Goal: Task Accomplishment & Management: Use online tool/utility

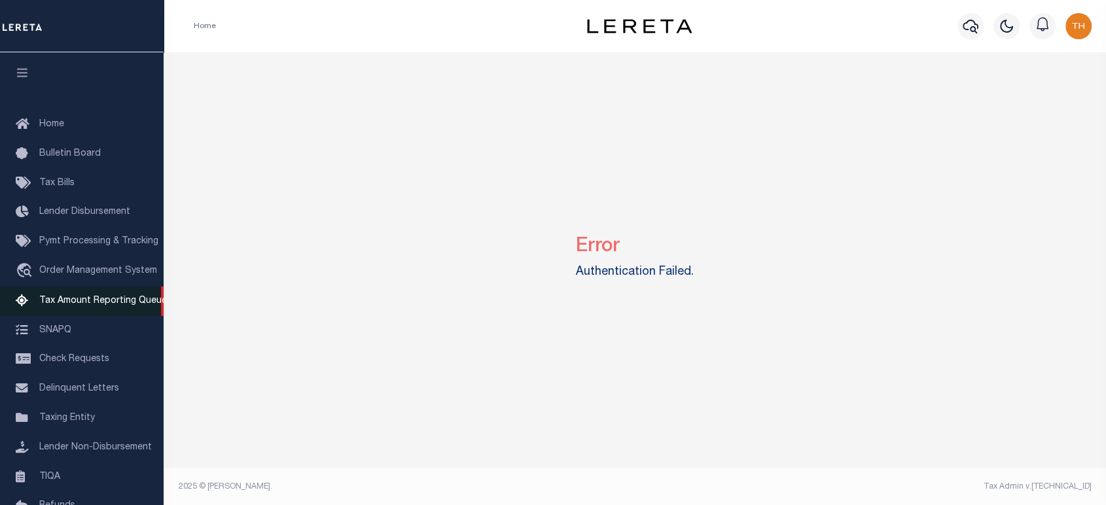
click at [91, 301] on span "Tax Amount Reporting Queue" at bounding box center [103, 301] width 128 height 9
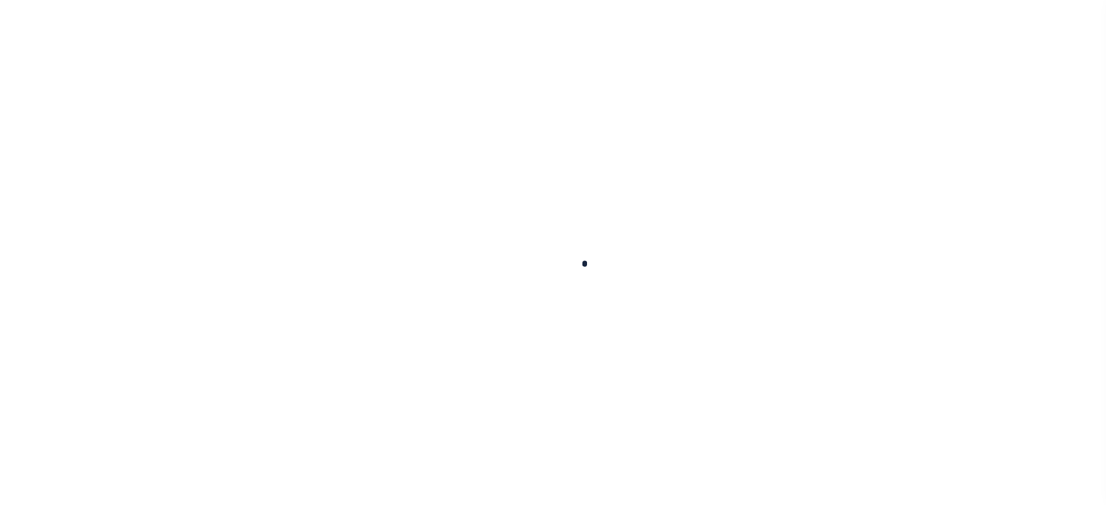
select select "100"
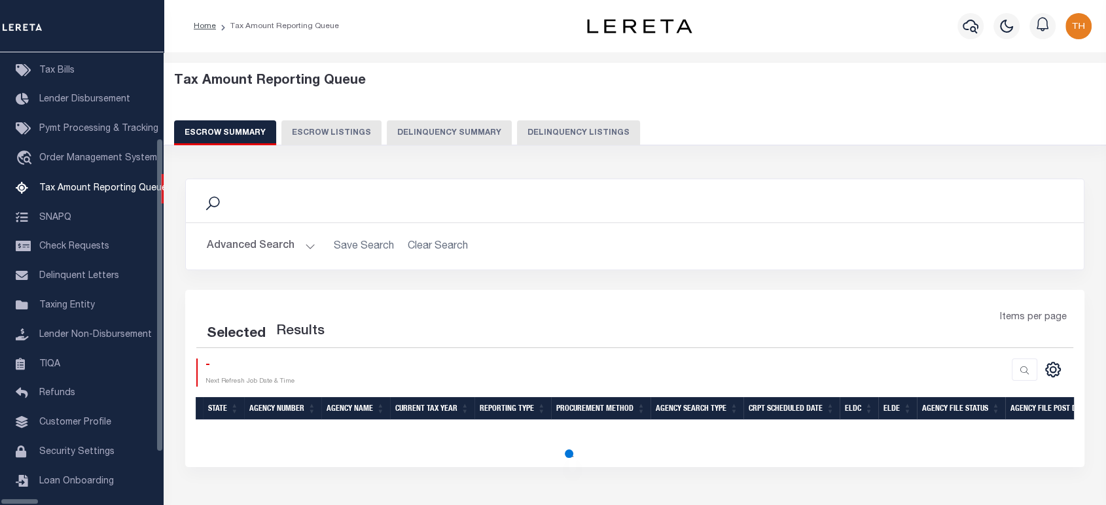
scroll to position [122, 0]
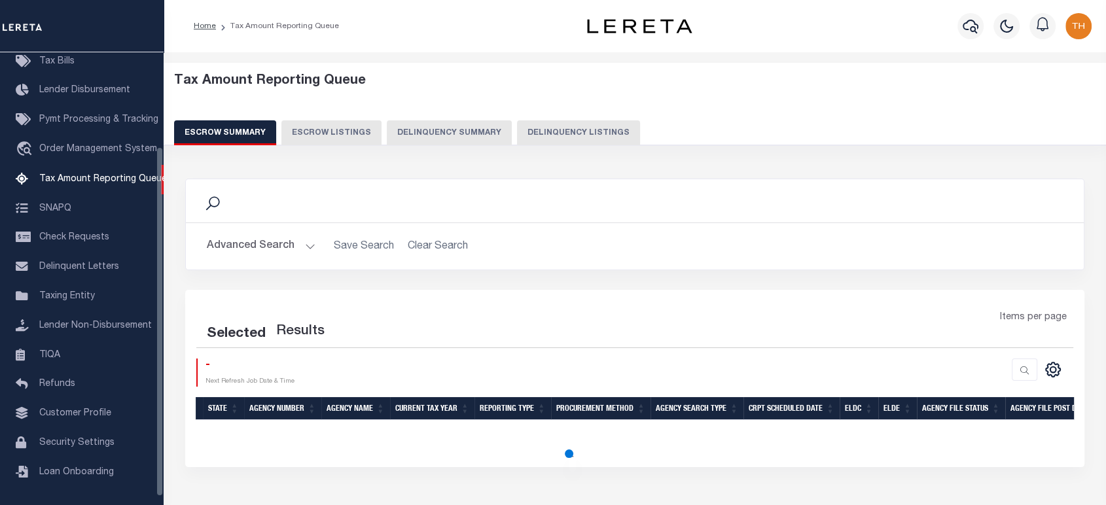
select select "100"
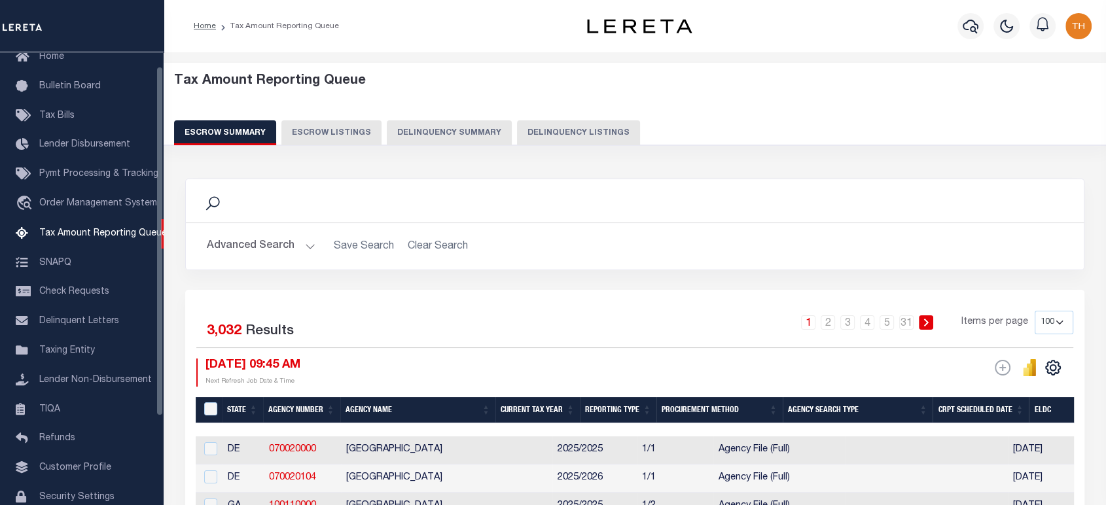
scroll to position [0, 0]
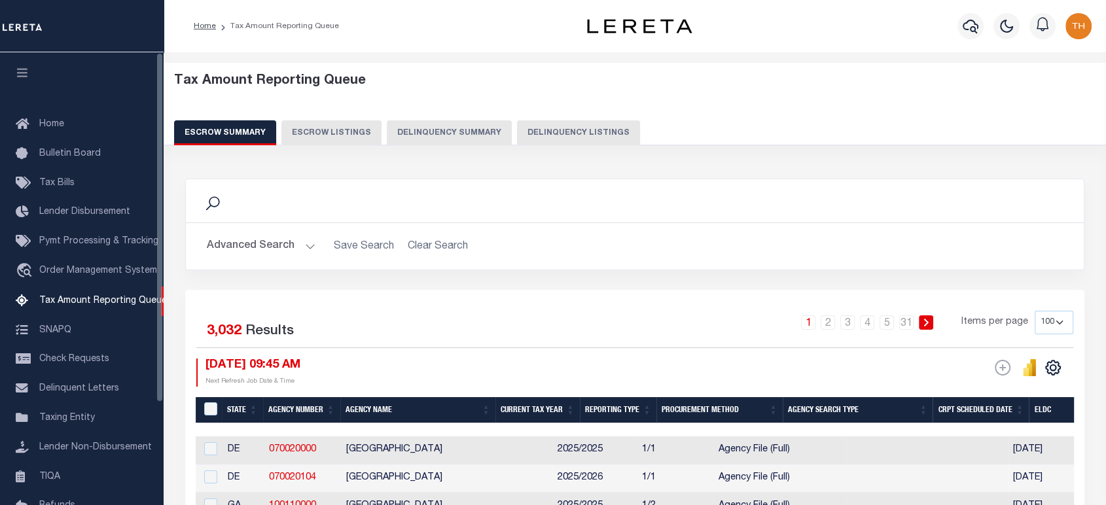
click at [28, 74] on icon "button" at bounding box center [22, 73] width 15 height 12
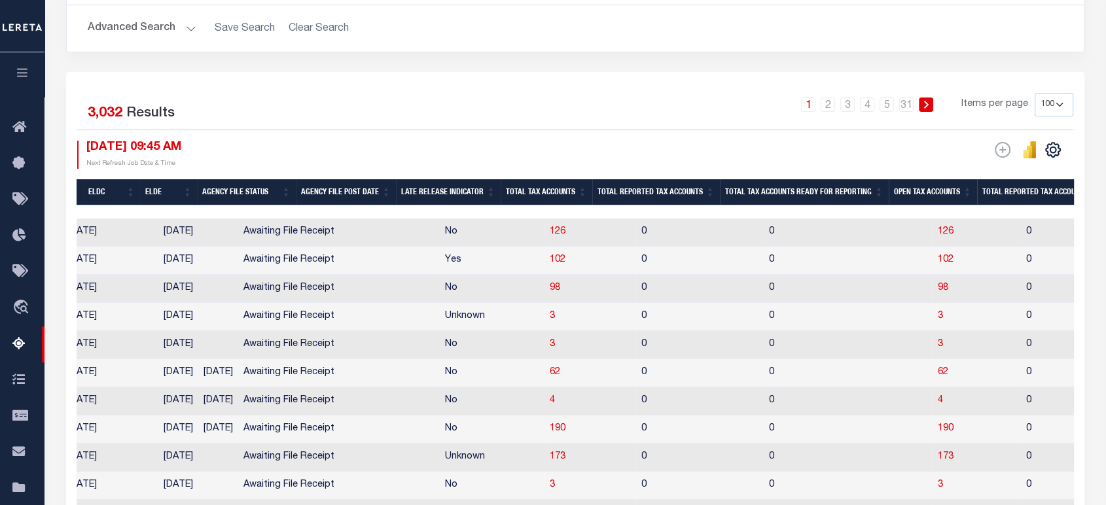
click at [791, 196] on th "Total Tax Accounts Ready for Reporting" at bounding box center [804, 192] width 169 height 27
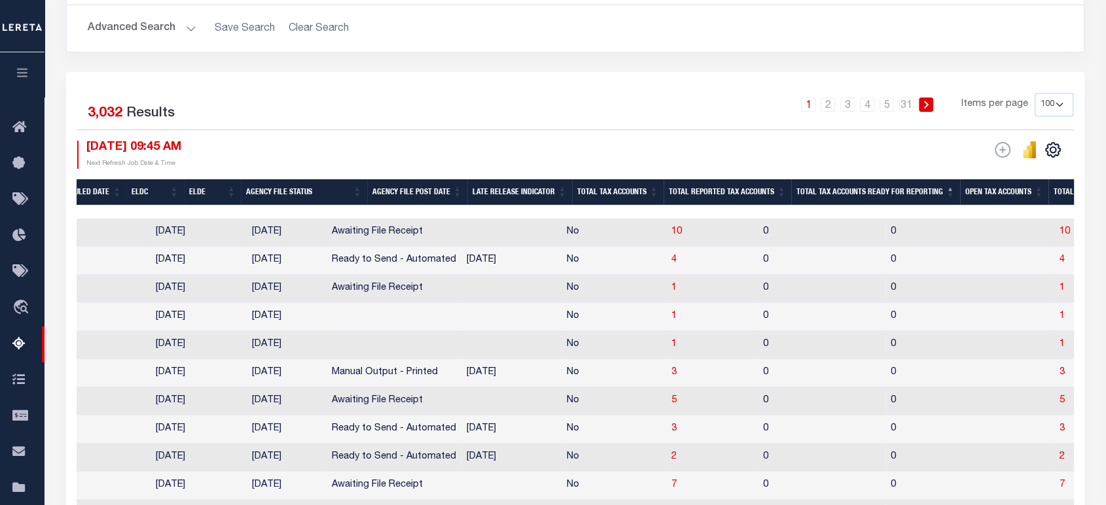
click at [857, 199] on th "Total Tax Accounts Ready for Reporting" at bounding box center [875, 192] width 169 height 27
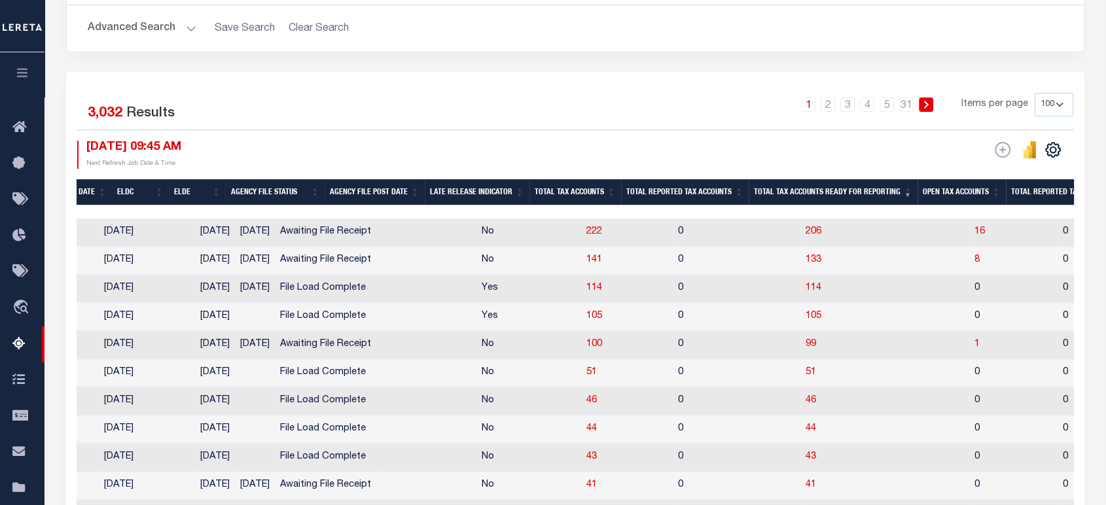
click at [687, 200] on th "Total Reported Tax Accounts" at bounding box center [685, 192] width 128 height 27
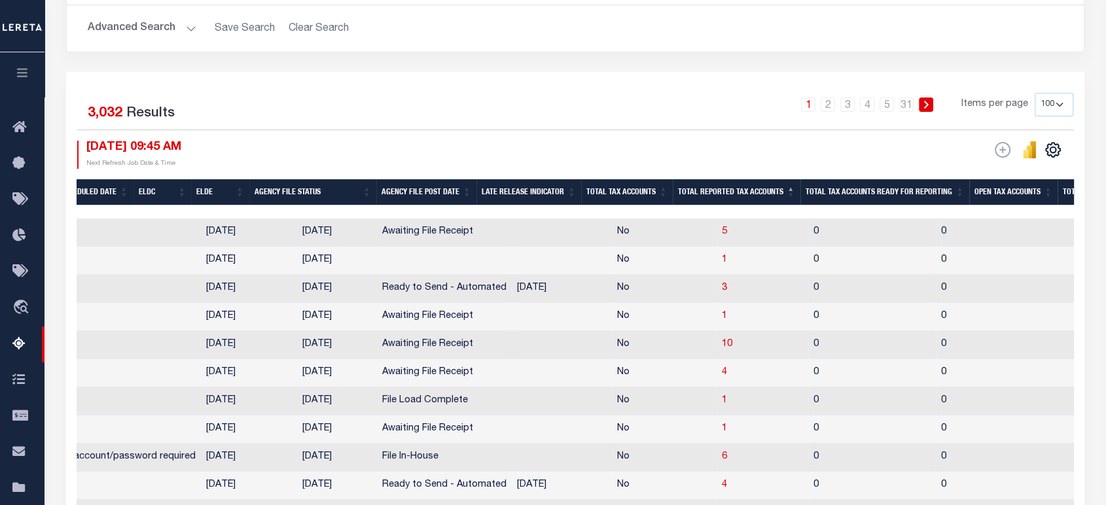
click at [702, 192] on th "Total Reported Tax Accounts" at bounding box center [737, 192] width 128 height 27
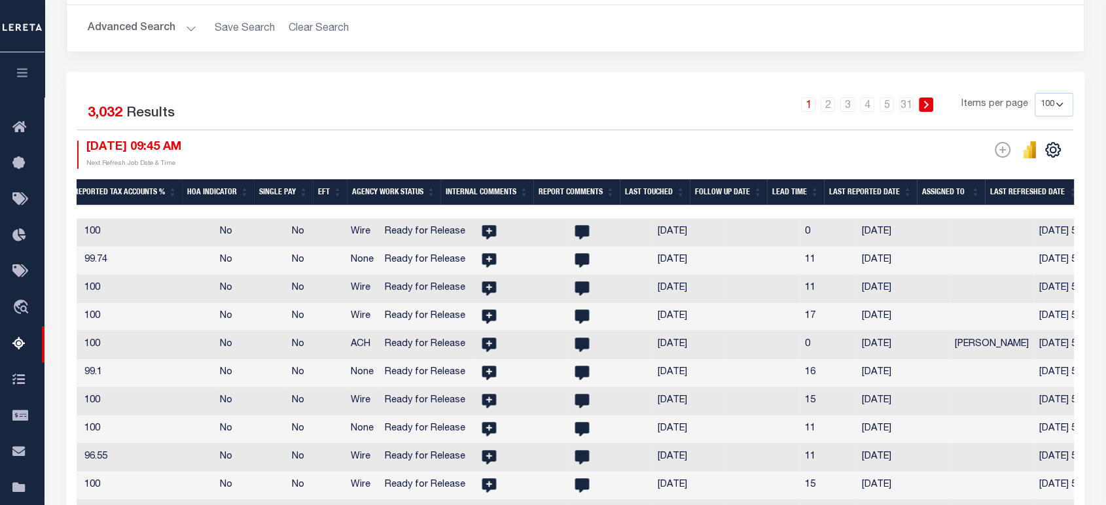
scroll to position [0, 1778]
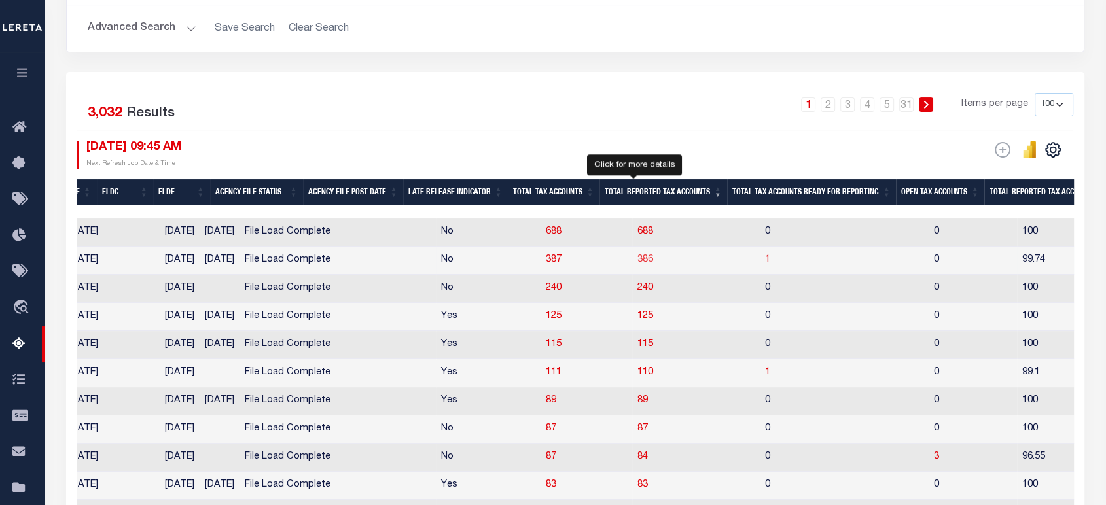
click at [638, 259] on span "386" at bounding box center [646, 259] width 16 height 9
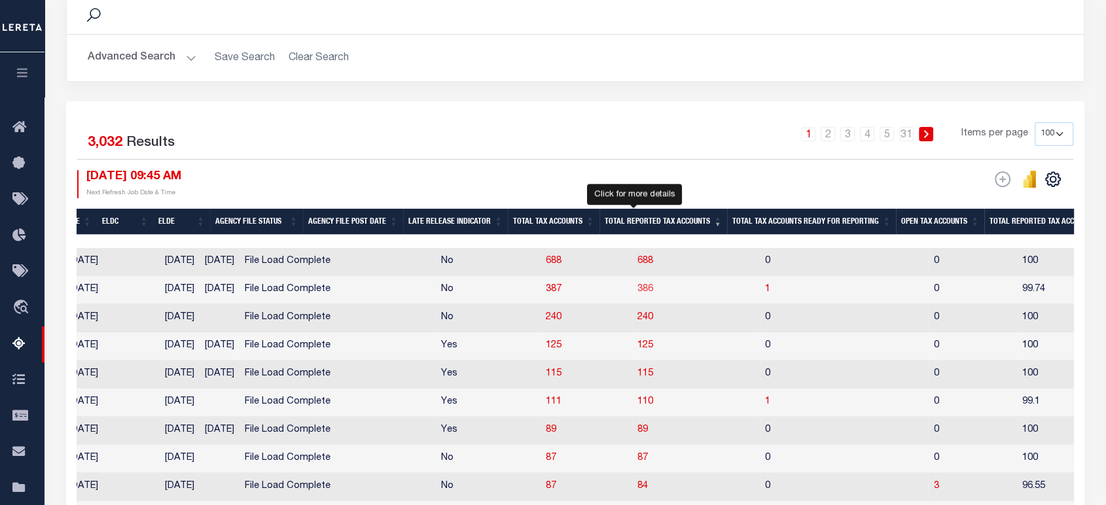
select select "100"
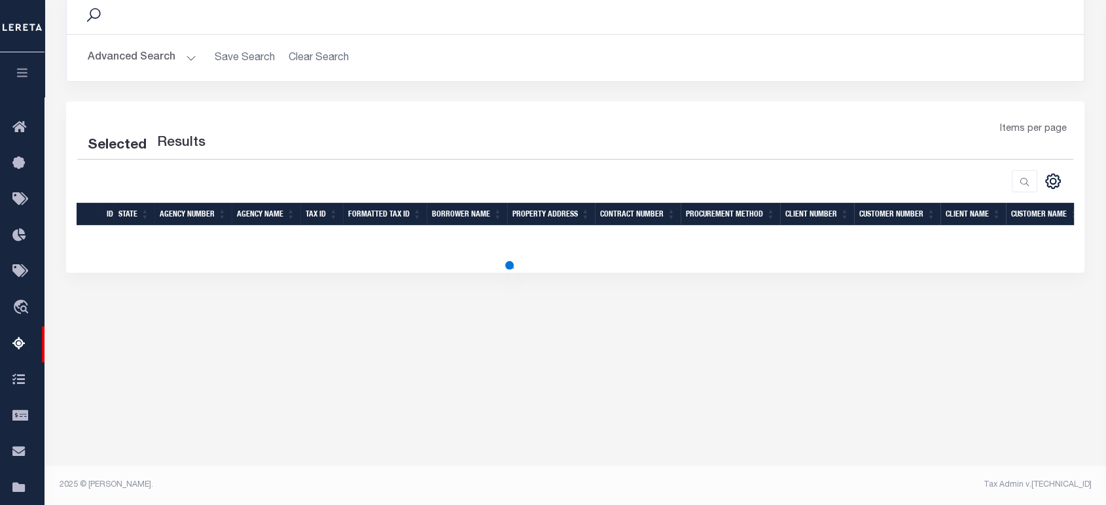
select select "100"
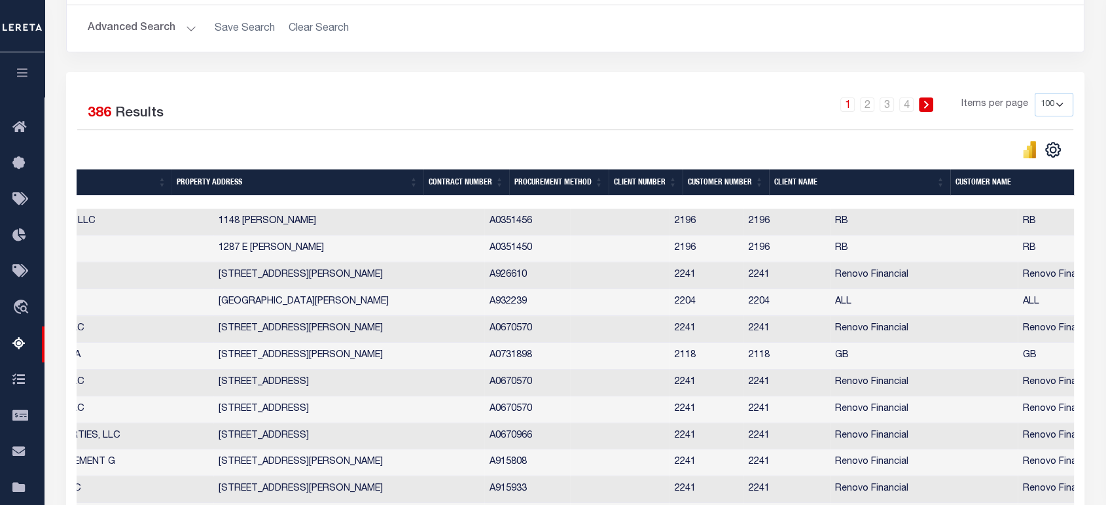
click at [811, 180] on th "Client Name" at bounding box center [859, 183] width 181 height 27
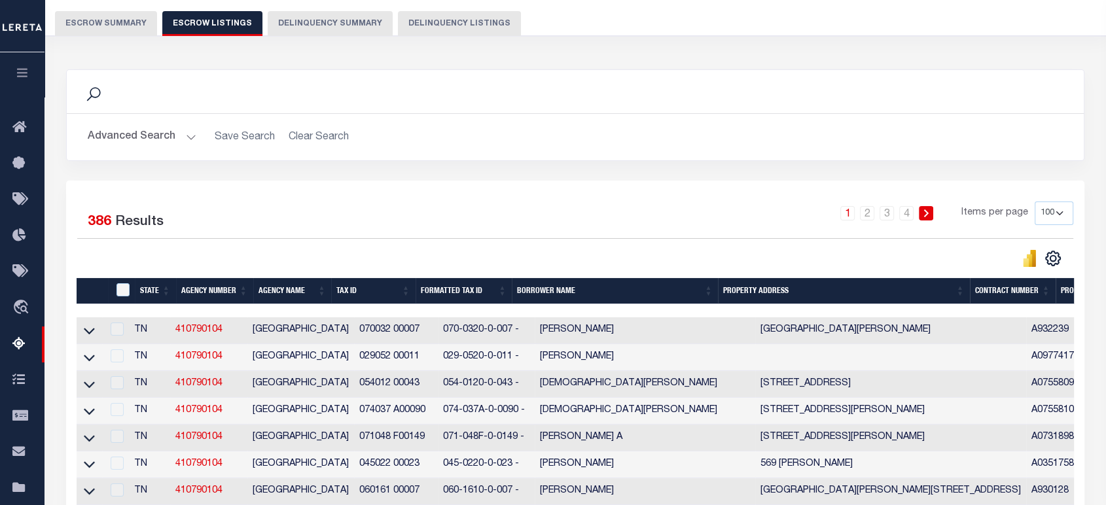
scroll to position [218, 0]
